Goal: Complete application form

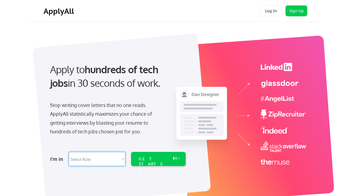
select select ""engineering""
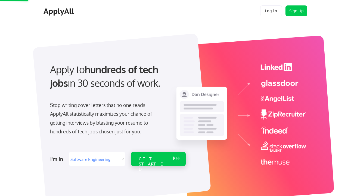
click at [144, 158] on div "GET STARTED" at bounding box center [153, 164] width 29 height 16
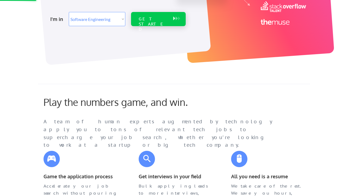
scroll to position [141, 0]
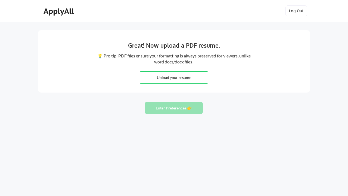
click at [169, 81] on input "file" at bounding box center [174, 77] width 68 height 12
type input "C:\fakepath\Hasaan_Ali_Senior_iOS_Engineer_CV.pdf"
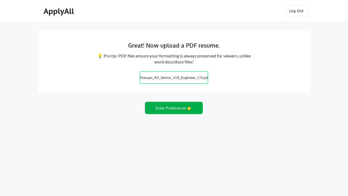
click at [171, 109] on button "Enter Preferences 👉" at bounding box center [174, 108] width 58 height 12
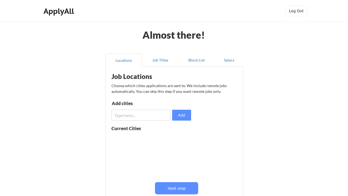
click at [133, 115] on input "input" at bounding box center [140, 115] width 59 height 11
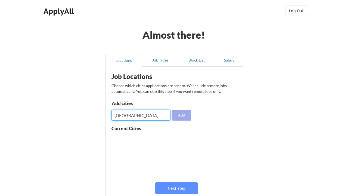
type input "Doha"
click at [176, 114] on button "Add" at bounding box center [181, 115] width 19 height 11
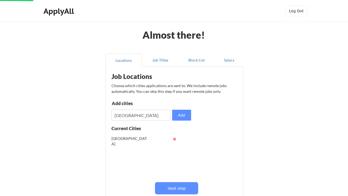
click at [144, 116] on input "input" at bounding box center [140, 115] width 59 height 11
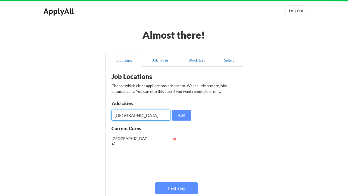
click at [144, 116] on input "input" at bounding box center [140, 115] width 59 height 11
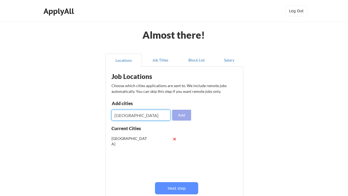
type input "Dubai"
click at [177, 117] on button "Add" at bounding box center [181, 115] width 19 height 11
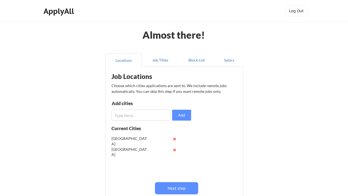
click at [144, 116] on input "input" at bounding box center [140, 115] width 59 height 11
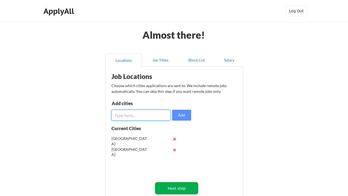
scroll to position [36, 0]
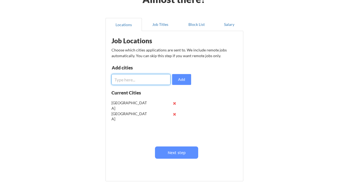
click at [173, 158] on div "Job Locations Choose which cities applications are sent to. We include remote j…" at bounding box center [175, 104] width 134 height 141
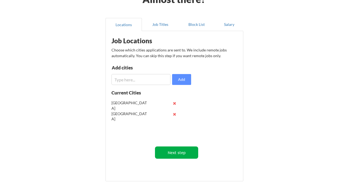
click at [169, 154] on button "Next step" at bounding box center [176, 152] width 43 height 12
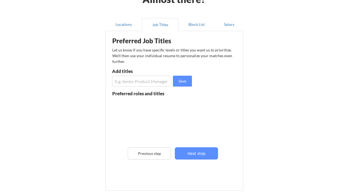
click at [127, 77] on input "input" at bounding box center [141, 81] width 59 height 11
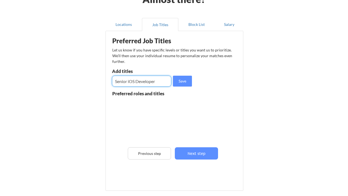
type input "Senior iOS Developer"
click at [138, 85] on input "input" at bounding box center [141, 81] width 59 height 11
type input "iOS Lead"
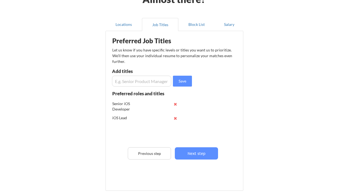
click at [146, 79] on input "input" at bounding box center [141, 81] width 59 height 11
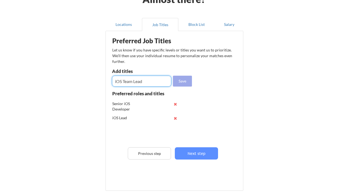
type input "iOS Team Lead"
click at [180, 83] on button "Save" at bounding box center [182, 81] width 19 height 11
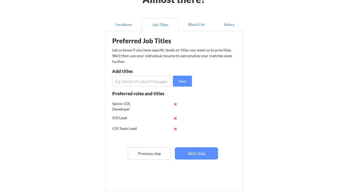
click at [144, 82] on input "input" at bounding box center [141, 81] width 59 height 11
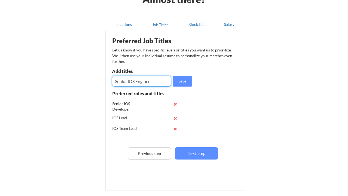
type input "Senior iOS Engineer"
click at [177, 82] on button "Save" at bounding box center [182, 81] width 19 height 11
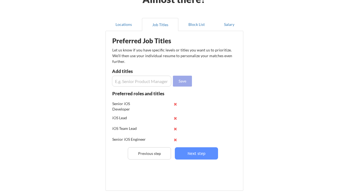
click at [152, 83] on input "input" at bounding box center [141, 81] width 59 height 11
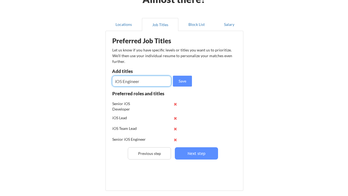
type input "iOS Engineer"
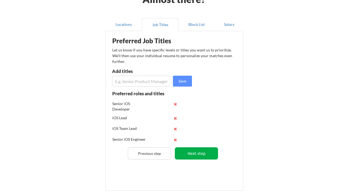
click at [202, 154] on button "Next step" at bounding box center [196, 153] width 43 height 12
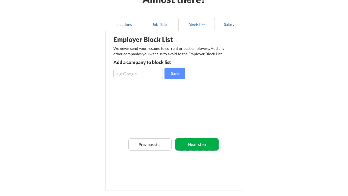
click at [197, 144] on button "Next step" at bounding box center [196, 144] width 43 height 12
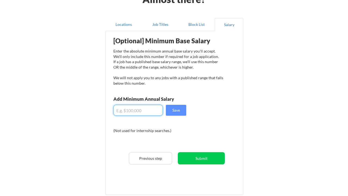
click at [133, 112] on input "input" at bounding box center [137, 110] width 49 height 11
click at [325, 112] on div "Almost there! Locations Job Titles Block List Salary Employer Block List We nev…" at bounding box center [174, 104] width 348 height 280
click at [142, 108] on input "input" at bounding box center [137, 110] width 49 height 11
type input "$24,000"
click at [172, 111] on button "Save" at bounding box center [176, 110] width 20 height 11
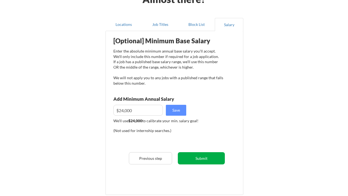
click at [207, 157] on button "Submit" at bounding box center [201, 158] width 47 height 12
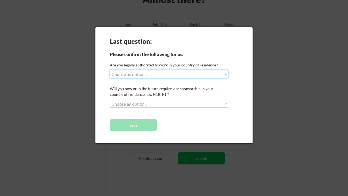
select select ""no__i_am_not__yet__authorized""
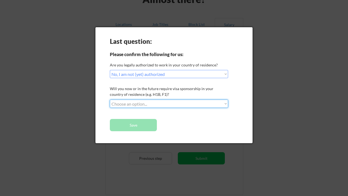
select select ""no__i_will_not_need_sponsorship""
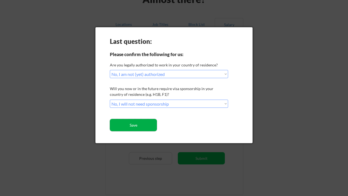
click at [143, 123] on button "Save" at bounding box center [133, 125] width 47 height 12
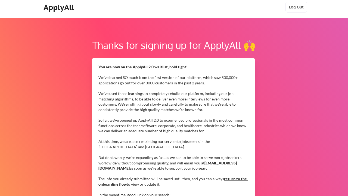
scroll to position [6, 0]
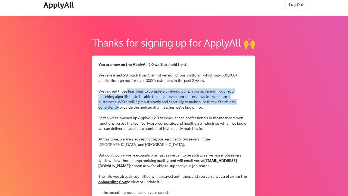
drag, startPoint x: 127, startPoint y: 92, endPoint x: 223, endPoint y: 98, distance: 96.2
click at [225, 98] on div "You are now on the ApplyAll 2.0 waitlist, hold tight! We've learned SO much fro…" at bounding box center [173, 134] width 150 height 144
click at [114, 100] on div "You are now on the ApplyAll 2.0 waitlist, hold tight! We've learned SO much fro…" at bounding box center [173, 134] width 150 height 144
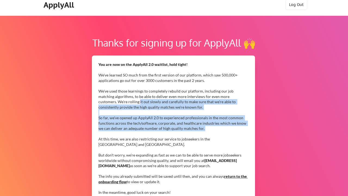
drag, startPoint x: 110, startPoint y: 100, endPoint x: 210, endPoint y: 132, distance: 105.5
click at [210, 132] on div "You are now on the ApplyAll 2.0 waitlist, hold tight! We've learned SO much fro…" at bounding box center [173, 134] width 150 height 144
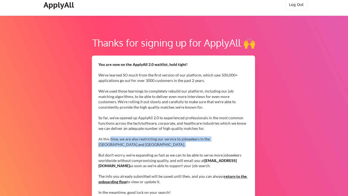
drag, startPoint x: 110, startPoint y: 136, endPoint x: 165, endPoint y: 146, distance: 56.4
click at [166, 146] on div "You are now on the ApplyAll 2.0 waitlist, hold tight! We've learned SO much fro…" at bounding box center [173, 134] width 150 height 144
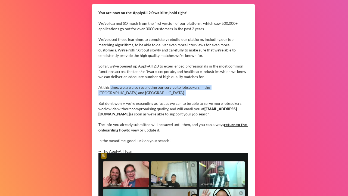
scroll to position [58, 0]
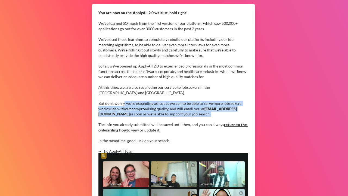
drag, startPoint x: 124, startPoint y: 100, endPoint x: 235, endPoint y: 115, distance: 111.9
click at [235, 115] on div "You are now on the ApplyAll 2.0 waitlist, hold tight! We've learned SO much fro…" at bounding box center [173, 82] width 150 height 144
drag, startPoint x: 123, startPoint y: 122, endPoint x: 220, endPoint y: 125, distance: 97.1
click at [220, 125] on div "You are now on the ApplyAll 2.0 waitlist, hold tight! We've learned SO much fro…" at bounding box center [173, 82] width 150 height 144
click at [196, 121] on div "You are now on the ApplyAll 2.0 waitlist, hold tight! We've learned SO much fro…" at bounding box center [173, 82] width 150 height 144
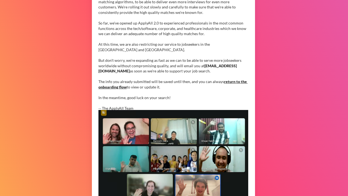
scroll to position [102, 0]
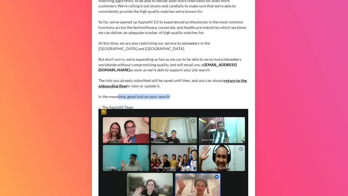
drag, startPoint x: 117, startPoint y: 95, endPoint x: 167, endPoint y: 95, distance: 50.3
click at [167, 95] on div "You are now on the ApplyAll 2.0 waitlist, hold tight! We've learned SO much fro…" at bounding box center [173, 38] width 150 height 144
click at [156, 95] on div "You are now on the ApplyAll 2.0 waitlist, hold tight! We've learned SO much fro…" at bounding box center [173, 38] width 150 height 144
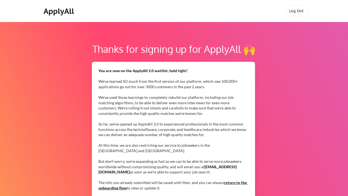
scroll to position [0, 0]
